Goal: Information Seeking & Learning: Compare options

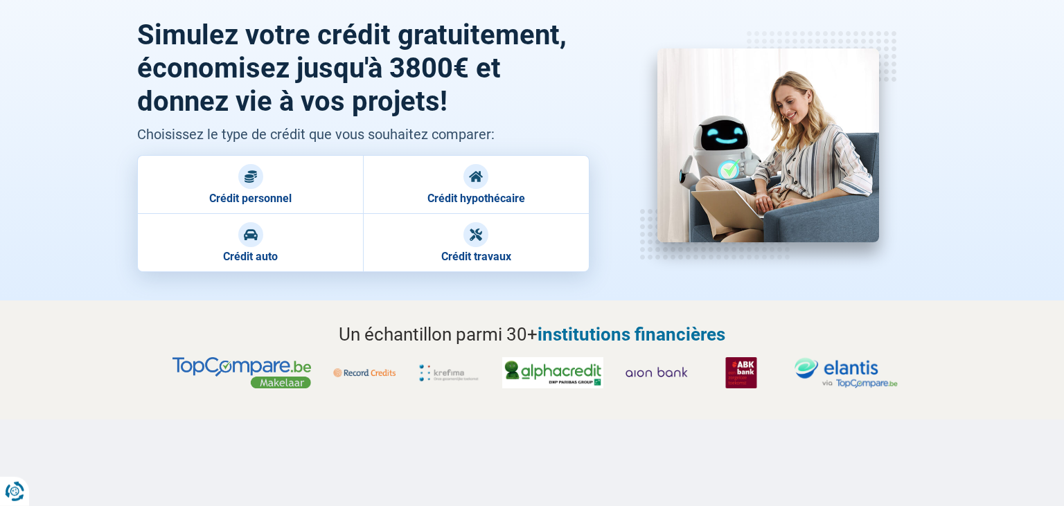
scroll to position [54, 0]
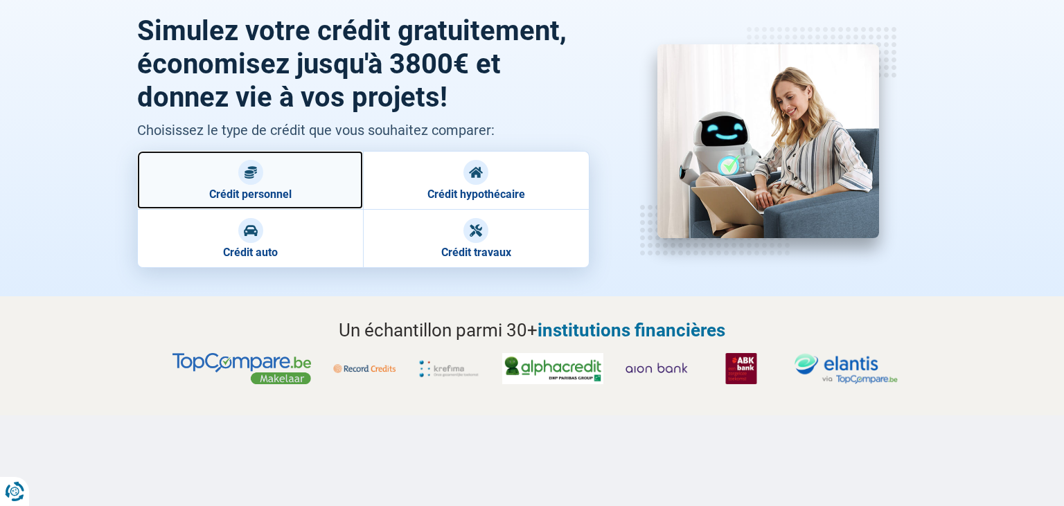
click at [247, 172] on img at bounding box center [251, 173] width 14 height 14
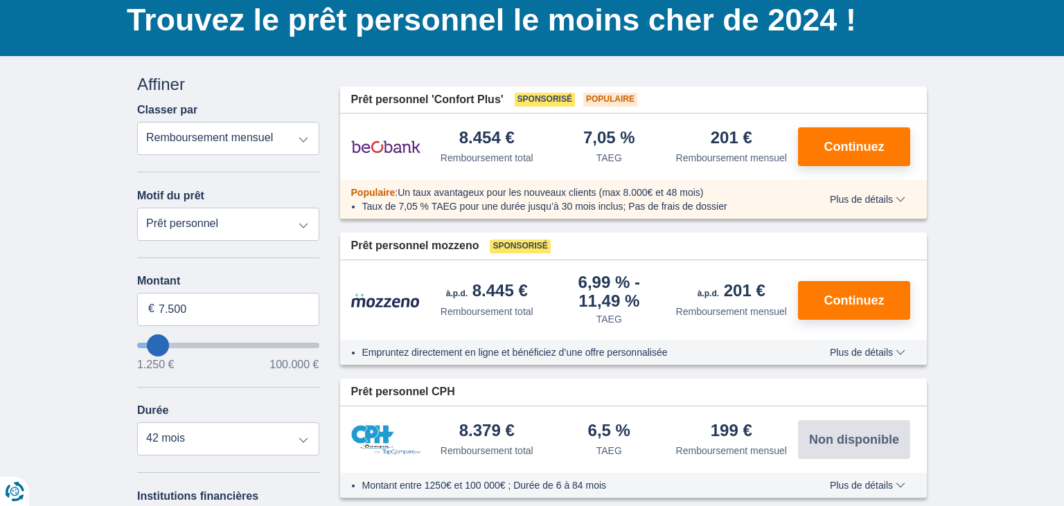
scroll to position [111, 0]
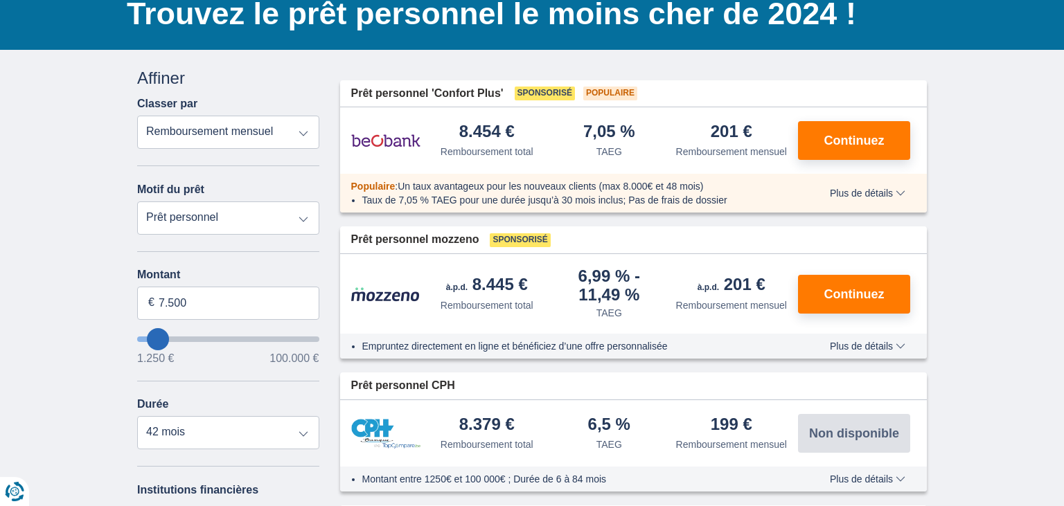
type input "8.250"
type input "8250"
select select "48"
type input "7.250"
type input "7250"
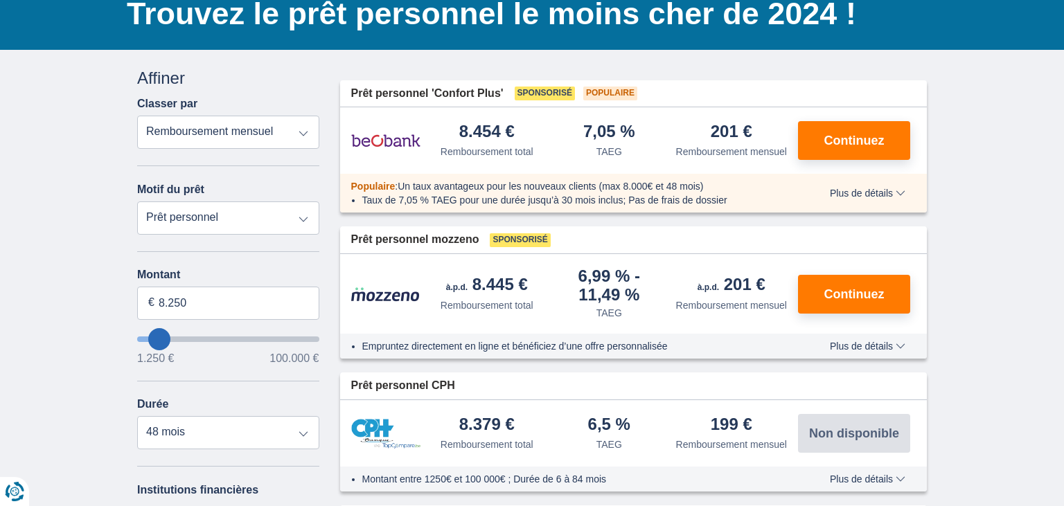
select select "42"
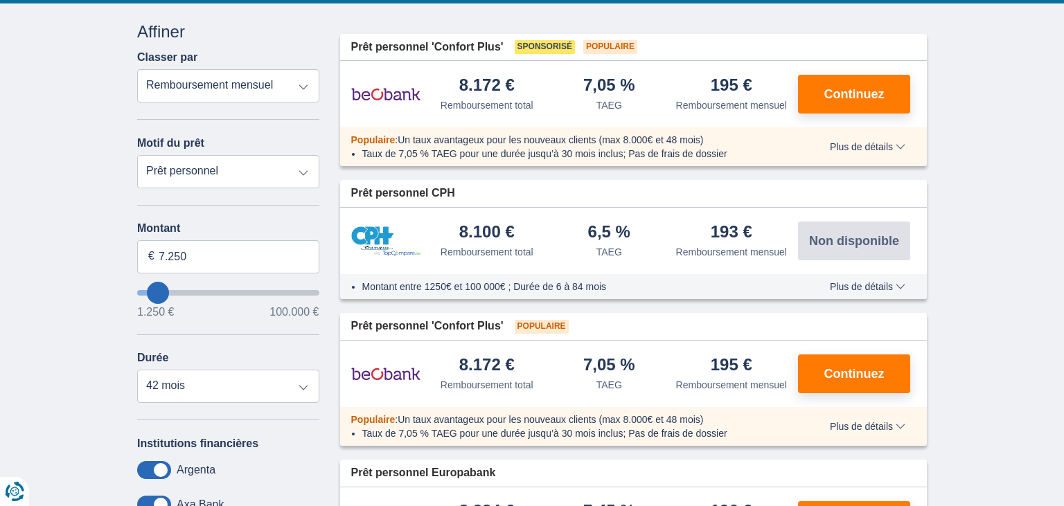
scroll to position [0, 0]
